Goal: Find specific page/section: Find specific page/section

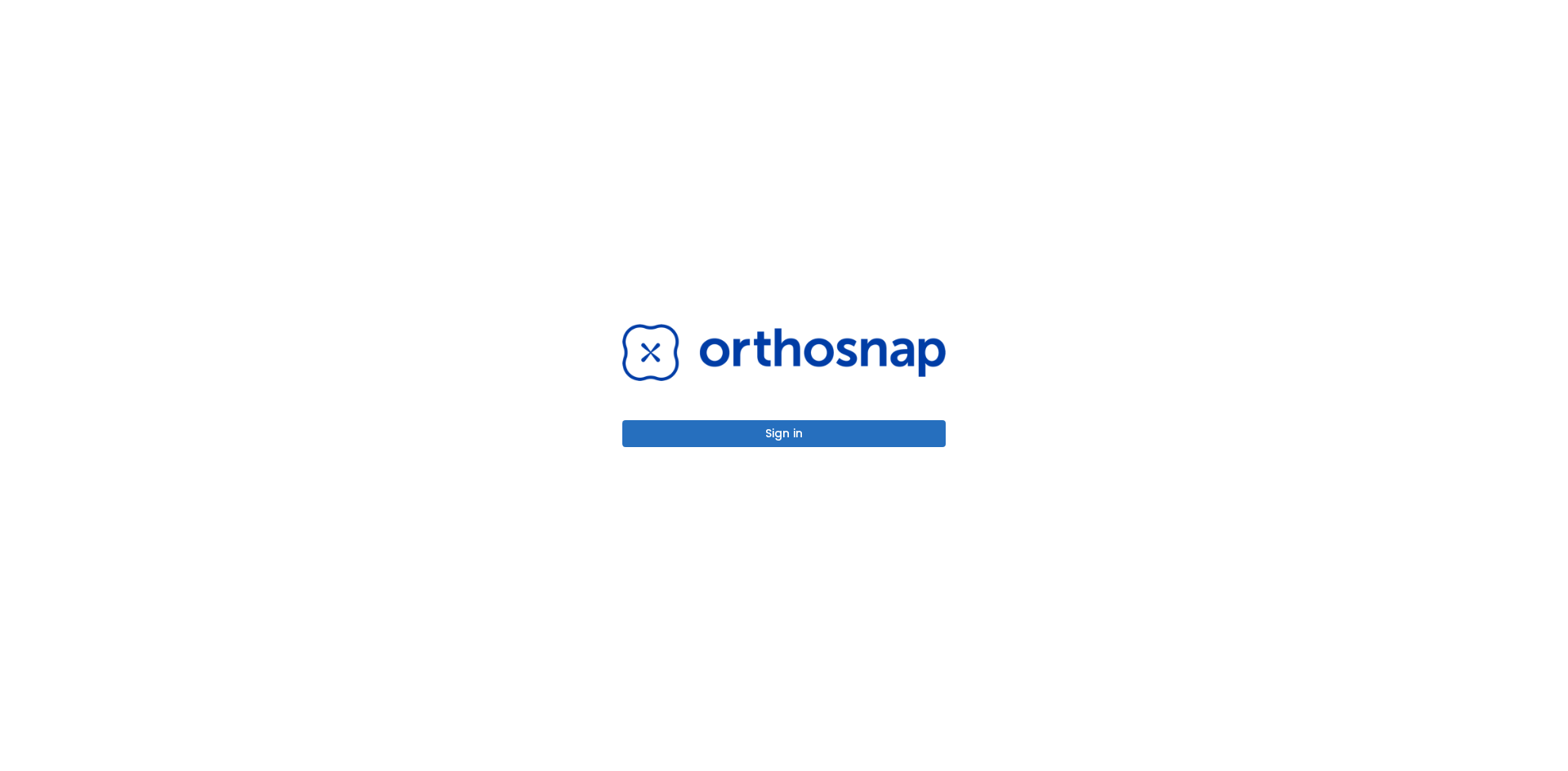
click at [776, 432] on button "Sign in" at bounding box center [784, 433] width 324 height 27
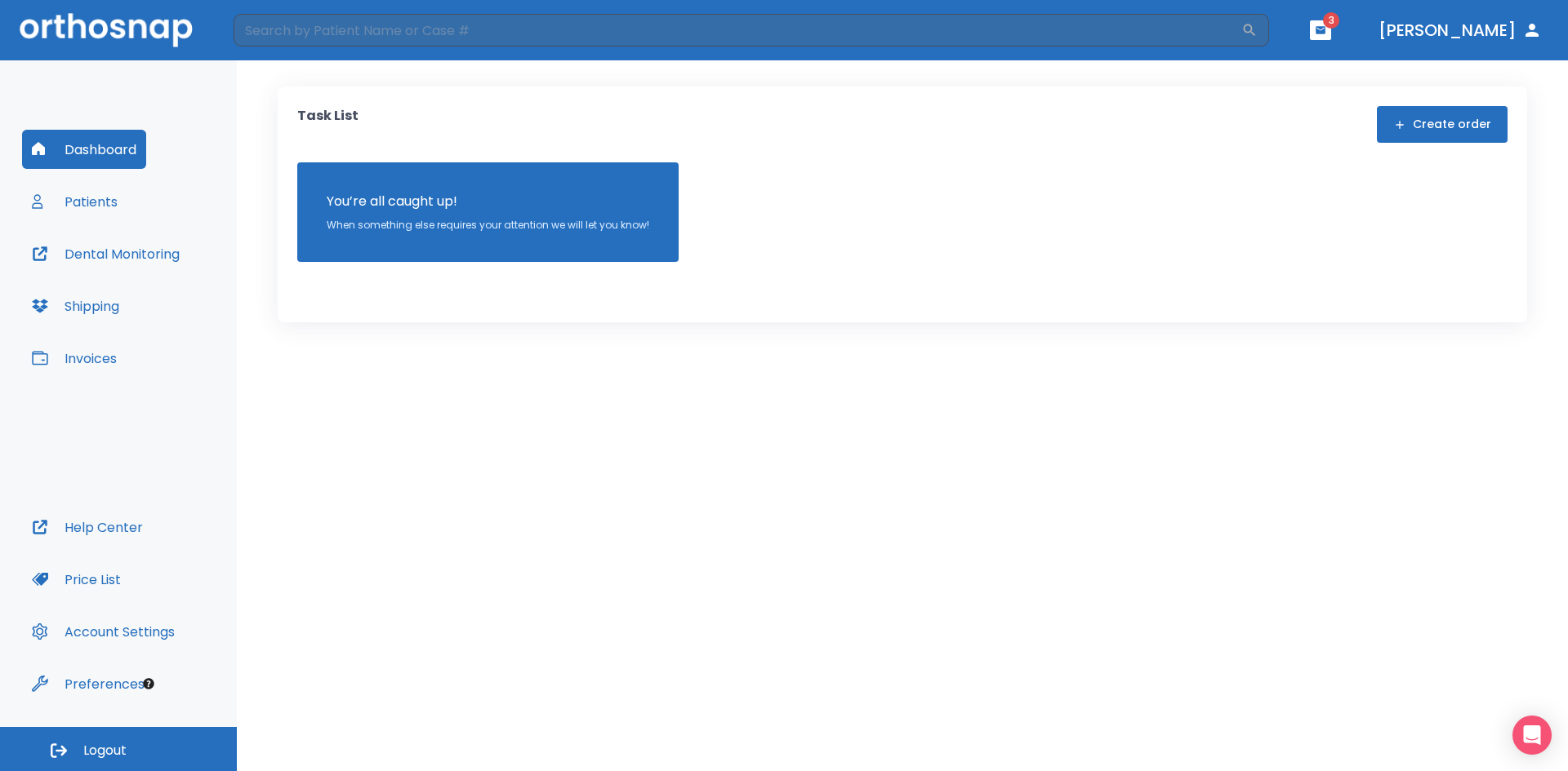
click at [118, 255] on button "Dental Monitoring" at bounding box center [106, 253] width 168 height 39
